Goal: Information Seeking & Learning: Find specific fact

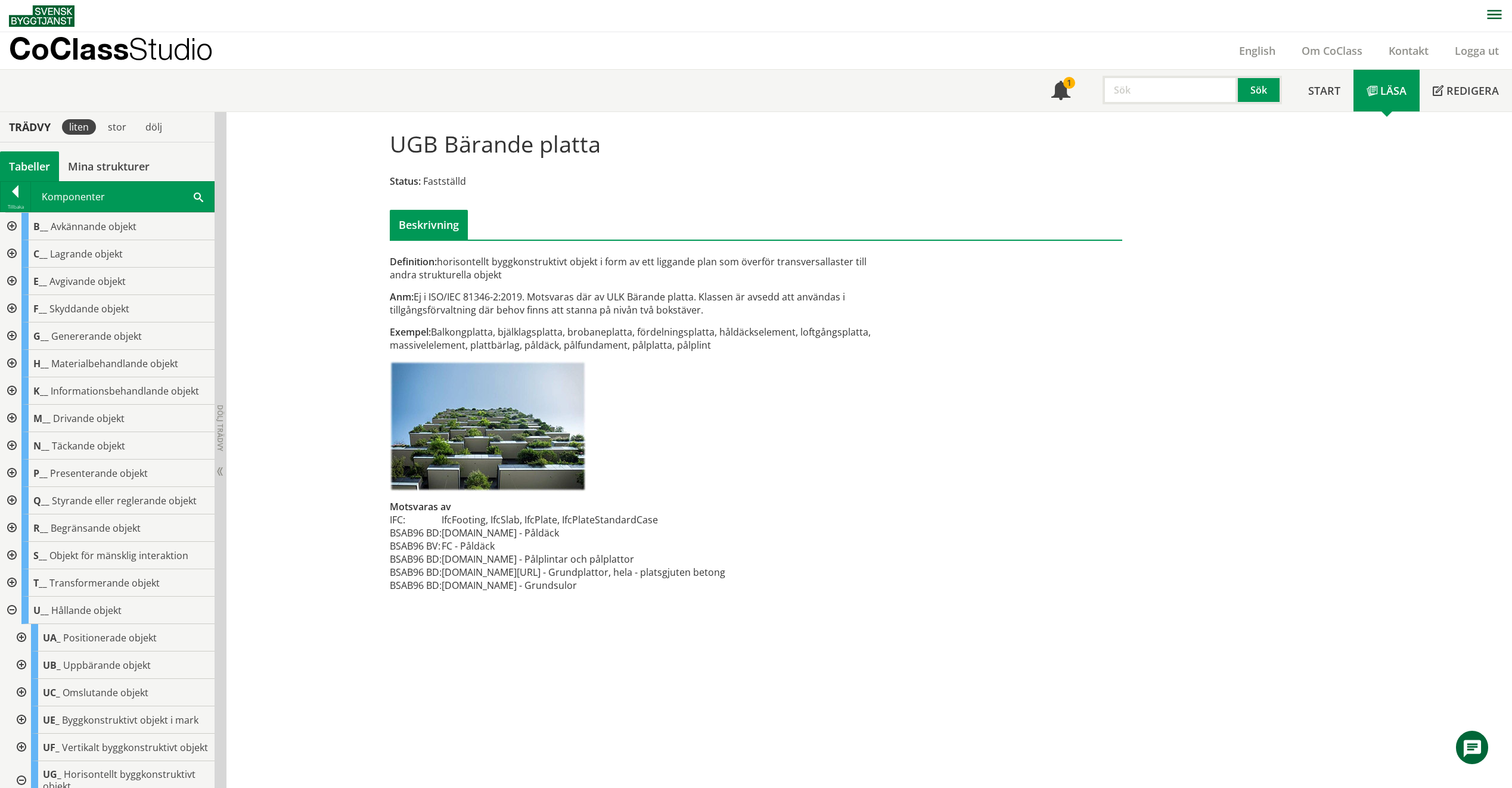
click at [1215, 93] on input "text" at bounding box center [1170, 90] width 135 height 28
type input "XMC20"
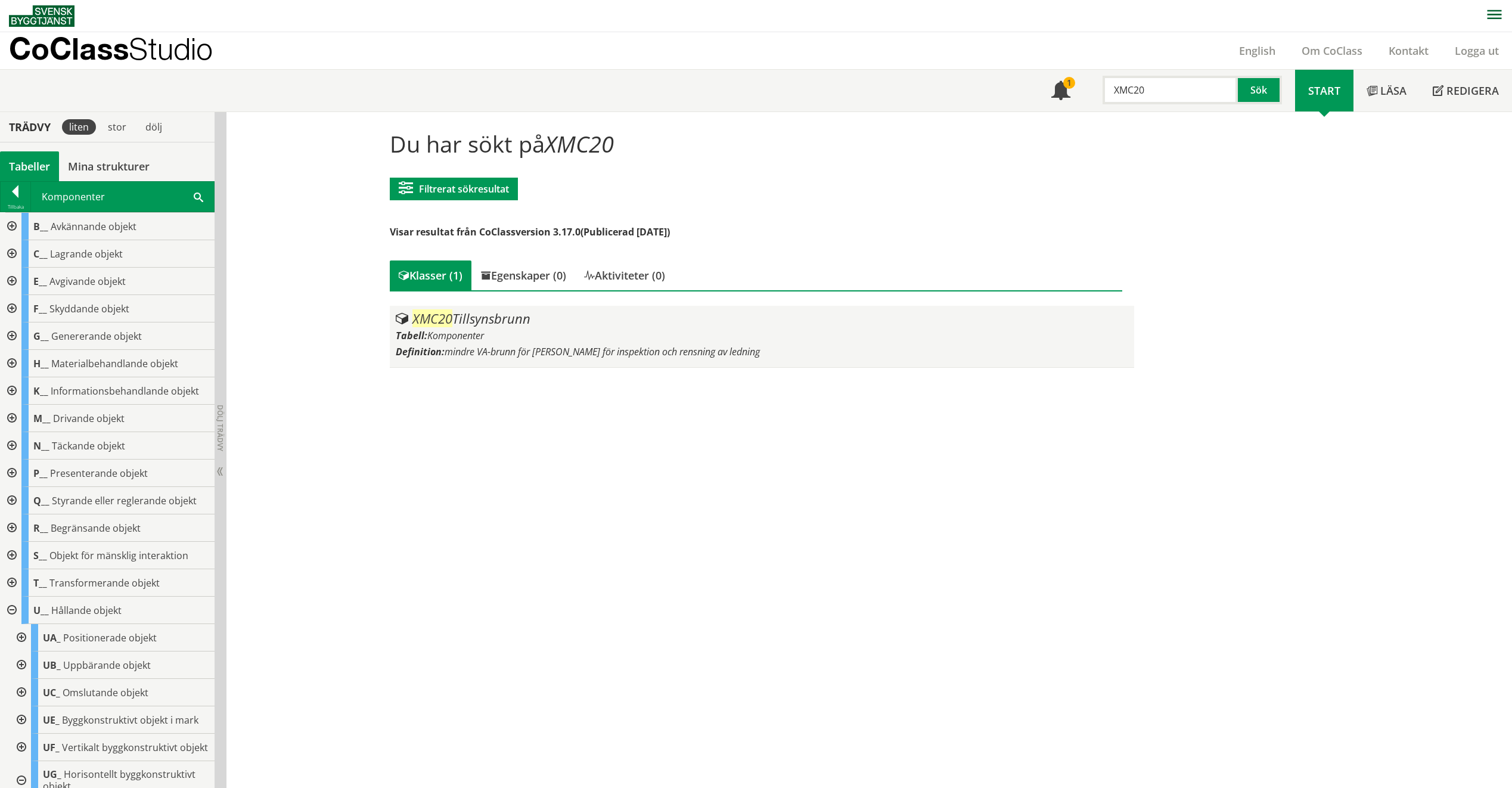
click at [447, 327] on span "XMC20" at bounding box center [432, 318] width 40 height 18
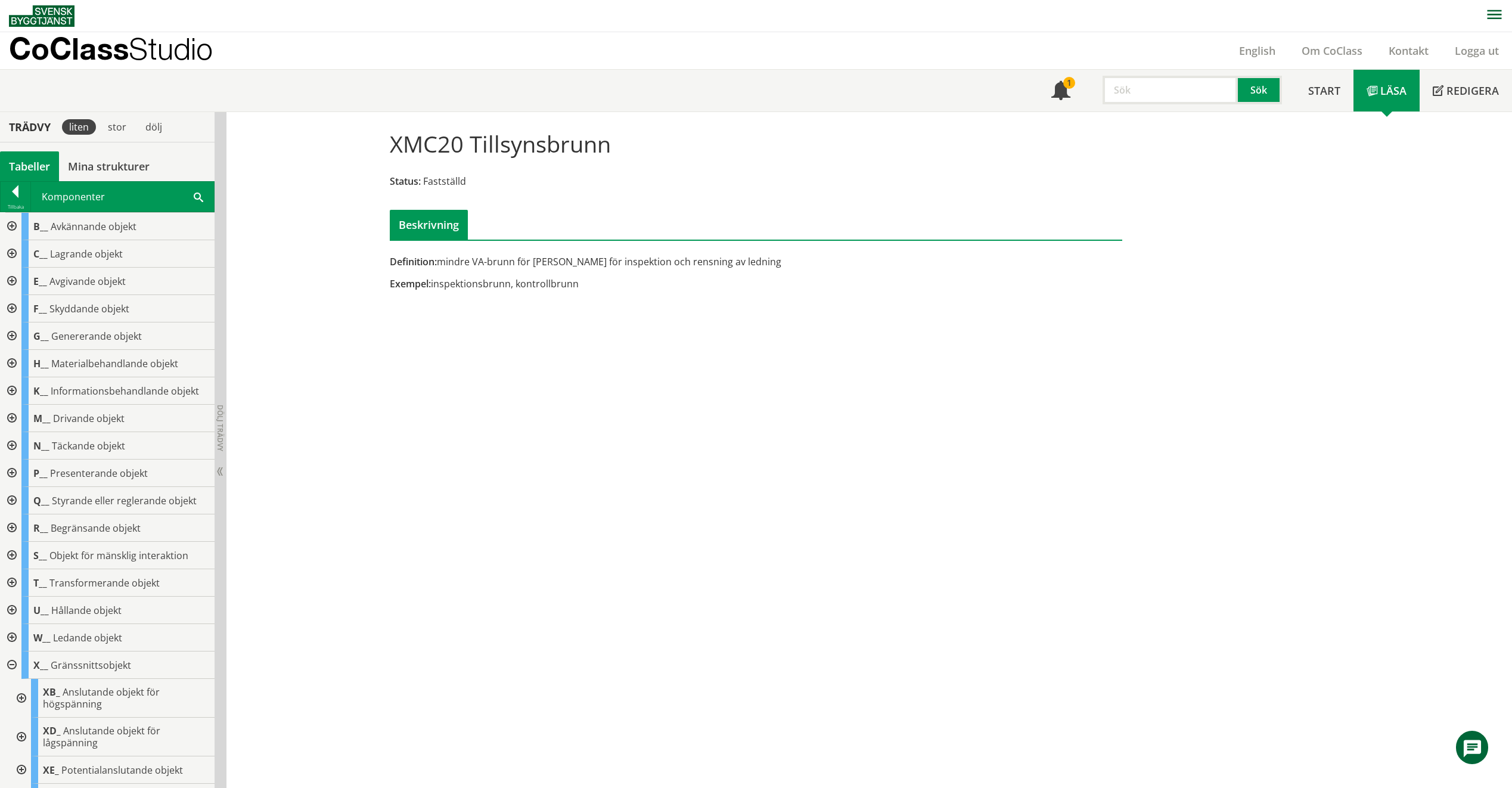
drag, startPoint x: 505, startPoint y: 283, endPoint x: 452, endPoint y: 277, distance: 53.3
click at [452, 277] on div "Exempel: inspektionsbrunn, kontrollbrunn" at bounding box center [631, 284] width 482 height 13
